Goal: Communication & Community: Answer question/provide support

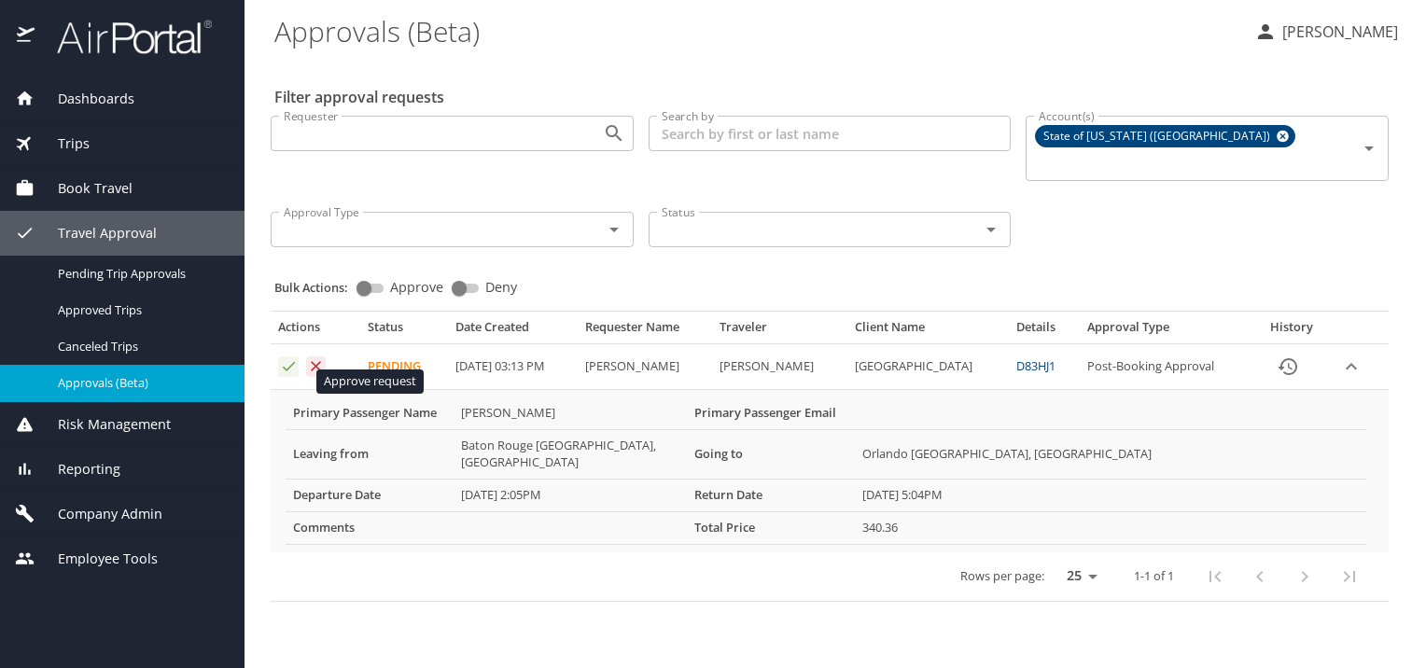
click at [288, 375] on icon "Approval table" at bounding box center [289, 367] width 18 height 18
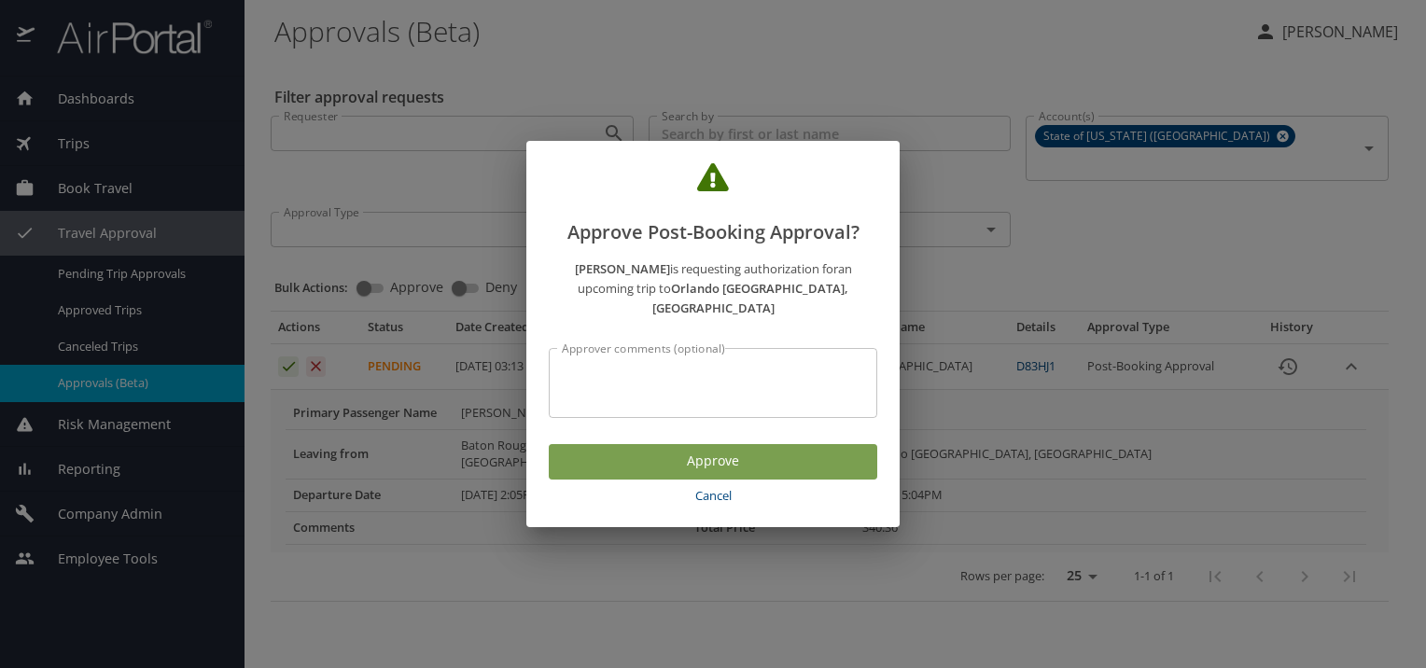
click at [601, 473] on span "Approve" at bounding box center [713, 461] width 299 height 23
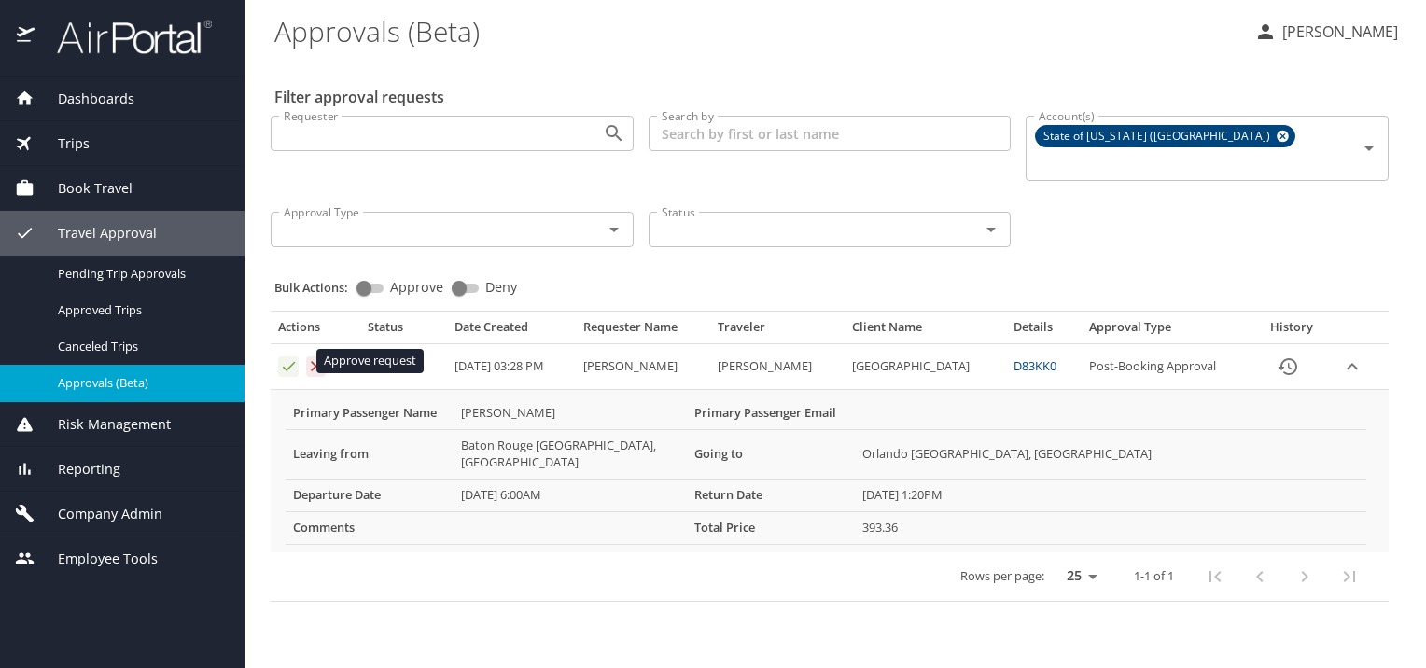
click at [286, 359] on icon "Approval table" at bounding box center [289, 367] width 18 height 18
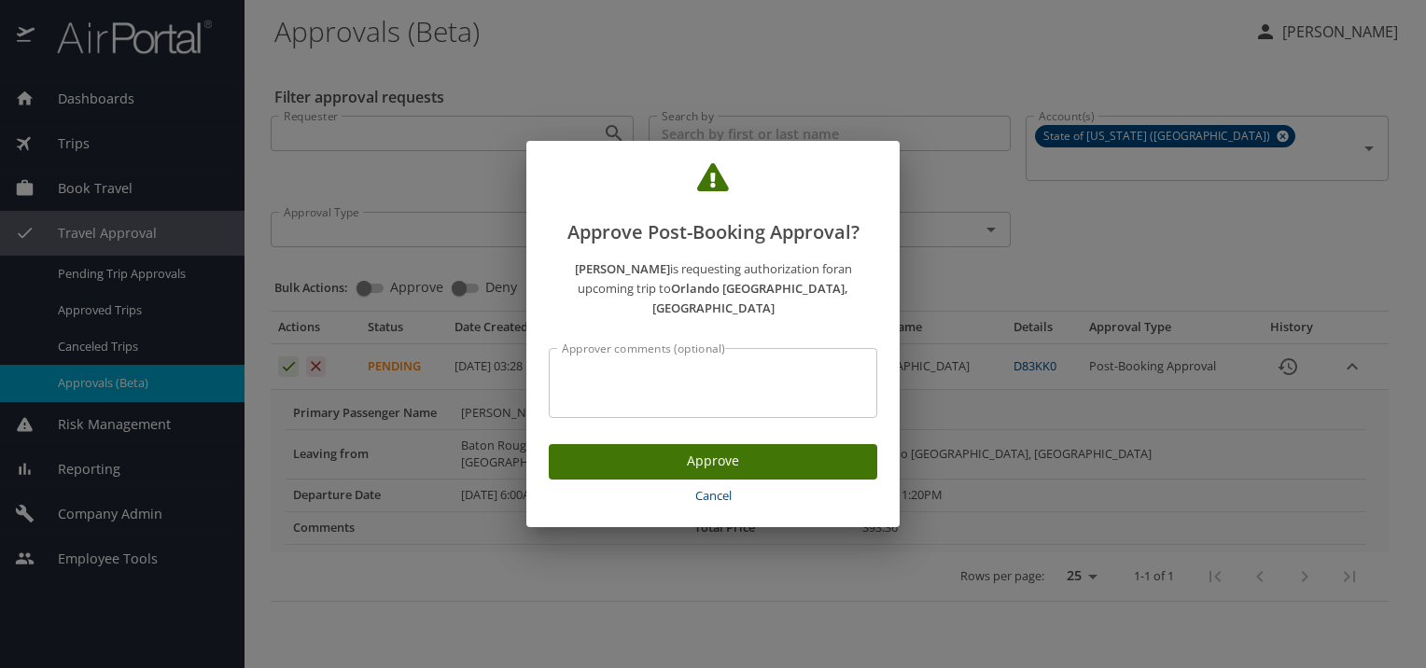
click at [659, 473] on span "Approve" at bounding box center [713, 461] width 299 height 23
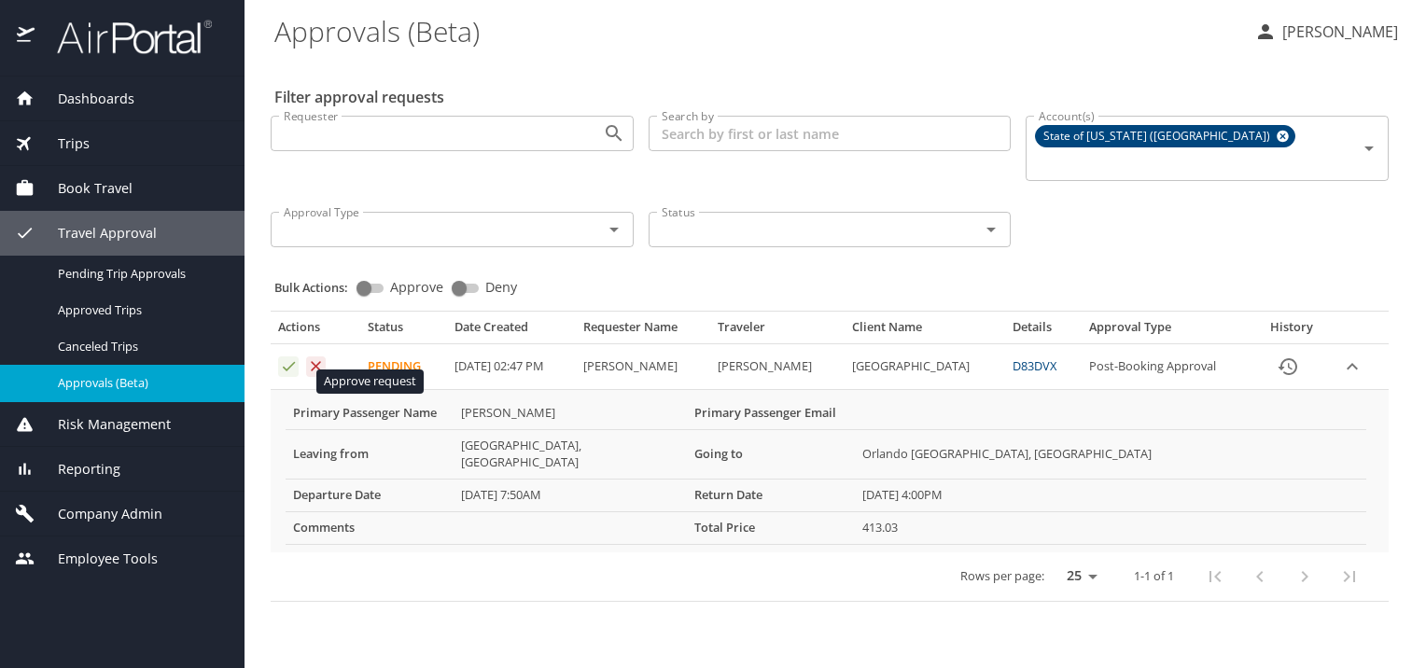
click at [288, 375] on icon "Approval table" at bounding box center [289, 367] width 18 height 18
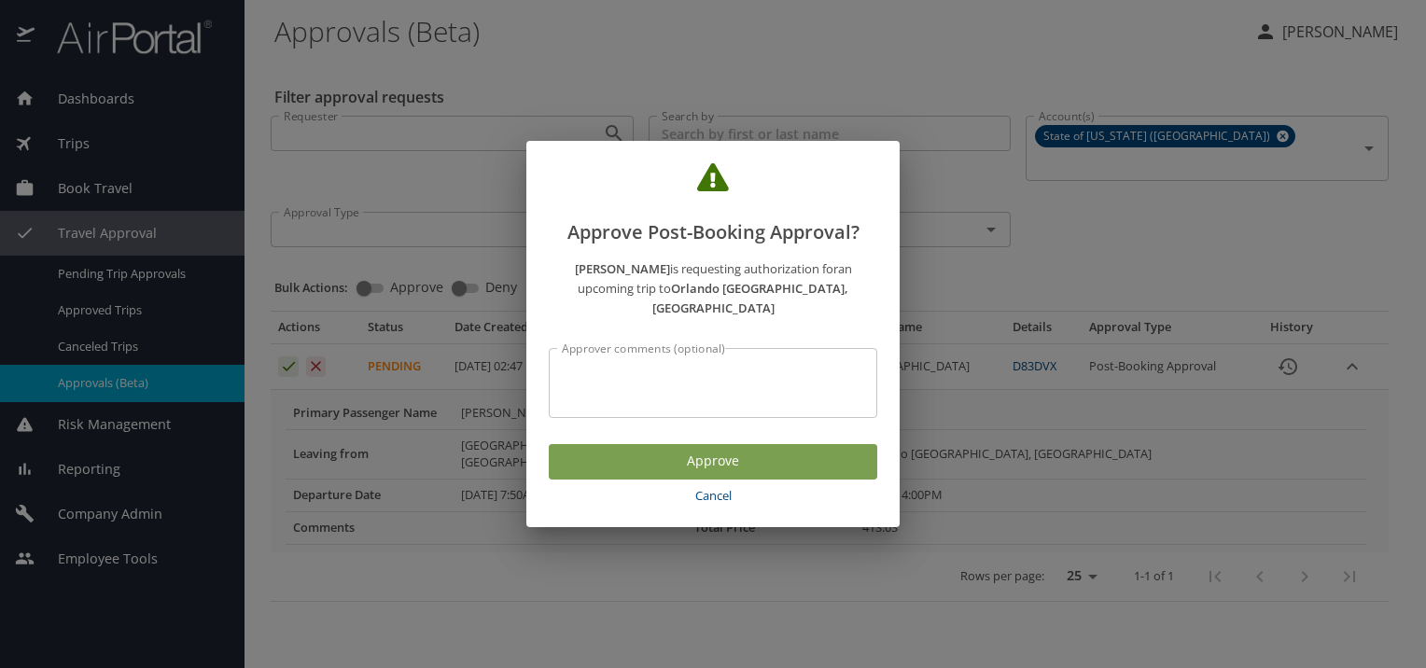
click at [629, 473] on span "Approve" at bounding box center [713, 461] width 299 height 23
